Goal: Entertainment & Leisure: Browse casually

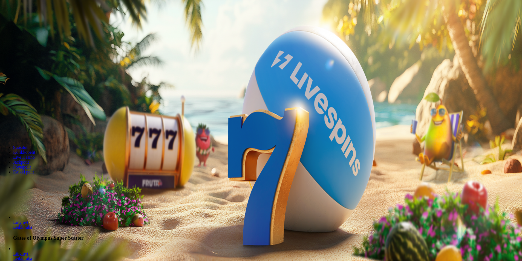
click at [31, 22] on span "Kirjaudu" at bounding box center [37, 20] width 13 height 4
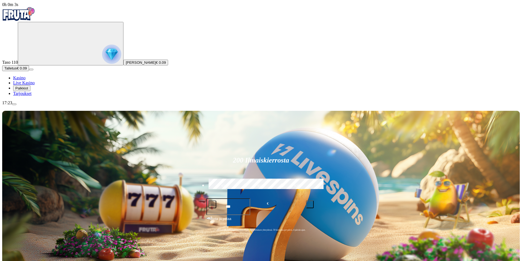
click at [29, 71] on button "Talletus € 0.09" at bounding box center [15, 68] width 27 height 6
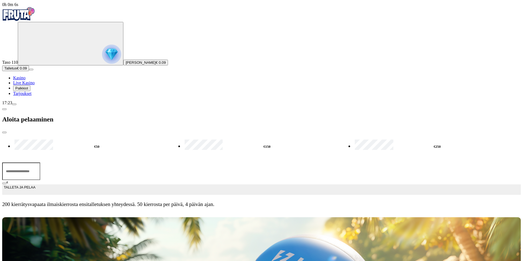
drag, startPoint x: 78, startPoint y: 47, endPoint x: 81, endPoint y: 51, distance: 4.1
click at [40, 163] on input "***" at bounding box center [21, 172] width 38 height 18
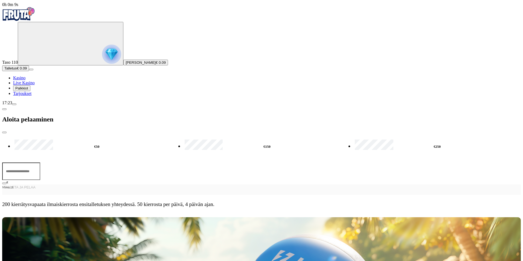
type input "*"
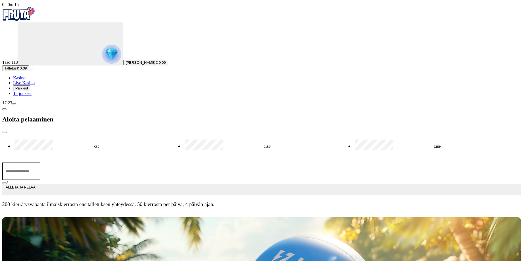
type input "**"
click at [35, 185] on span "TALLETA JA PELAA" at bounding box center [19, 190] width 31 height 10
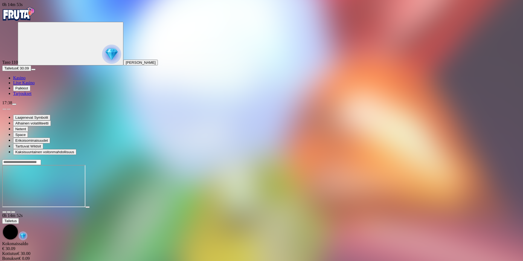
click at [4, 212] on span "close icon" at bounding box center [4, 212] width 0 height 0
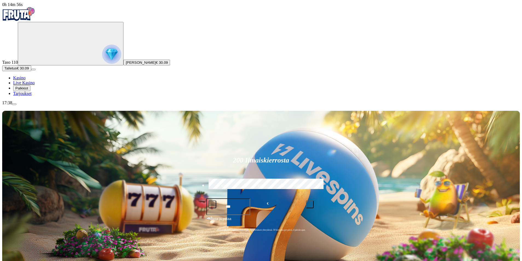
click at [31, 71] on button "Talletus € 30.09" at bounding box center [16, 68] width 29 height 6
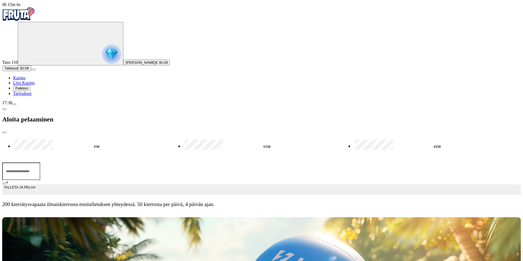
click at [158, 184] on button "TALLETA JA PELAA" at bounding box center [261, 189] width 519 height 10
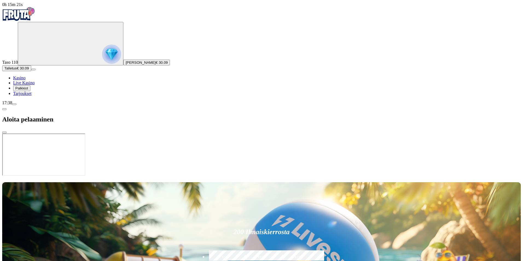
click at [232, 177] on div at bounding box center [261, 177] width 519 height 0
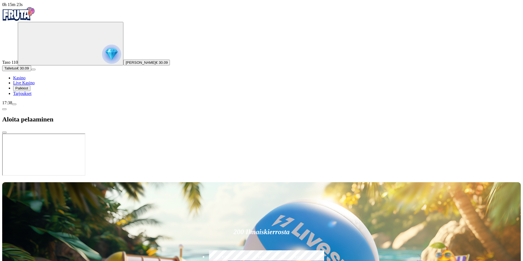
click at [228, 177] on div at bounding box center [261, 177] width 519 height 0
click at [240, 177] on div at bounding box center [261, 177] width 519 height 0
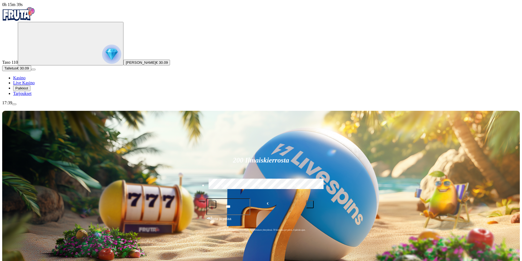
click at [31, 71] on button "Talletus € 30.09" at bounding box center [16, 68] width 29 height 6
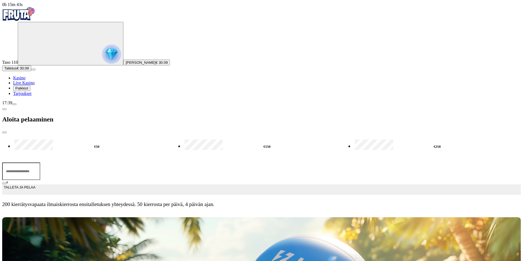
click at [91, 139] on label "€50" at bounding box center [96, 147] width 167 height 16
type input "**"
click at [100, 184] on button "TALLETA JA PELAA" at bounding box center [261, 189] width 519 height 10
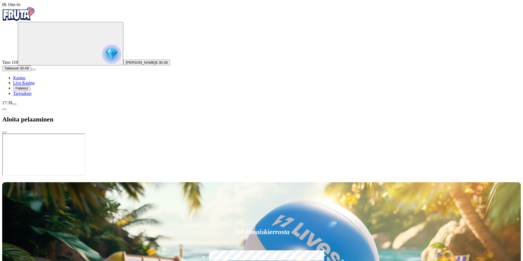
click at [14, 104] on span "menu icon" at bounding box center [14, 104] width 0 height 0
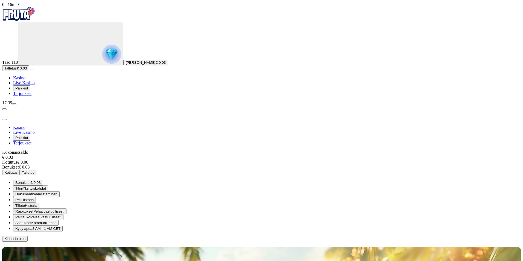
click at [34, 170] on span "Talletus" at bounding box center [28, 172] width 12 height 4
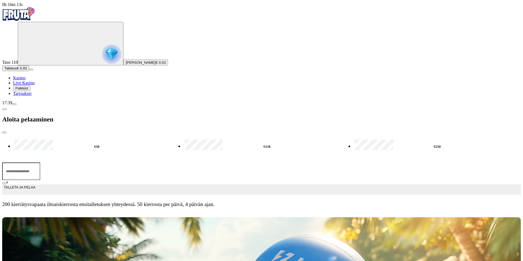
click at [89, 139] on label "€50" at bounding box center [96, 147] width 167 height 16
type input "**"
click at [35, 185] on span "TALLETA JA PELAA" at bounding box center [19, 190] width 31 height 10
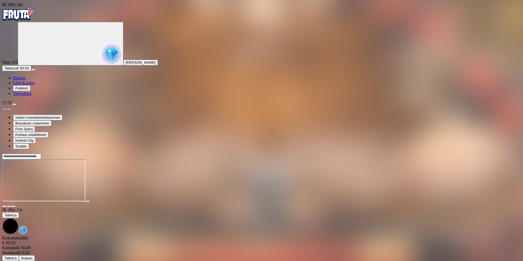
click at [4, 206] on span "close icon" at bounding box center [4, 206] width 0 height 0
